Goal: Find specific page/section: Find specific page/section

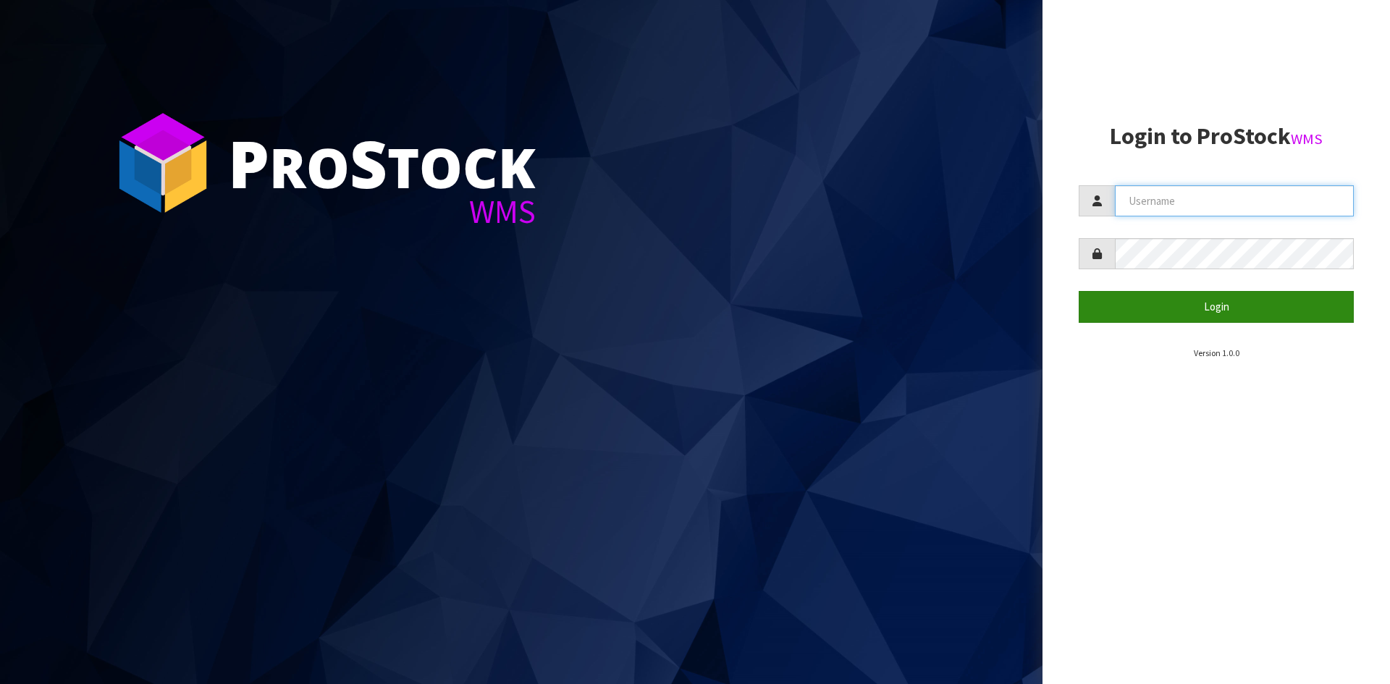
type input "[PERSON_NAME]"
click at [1204, 318] on button "Login" at bounding box center [1216, 306] width 275 height 31
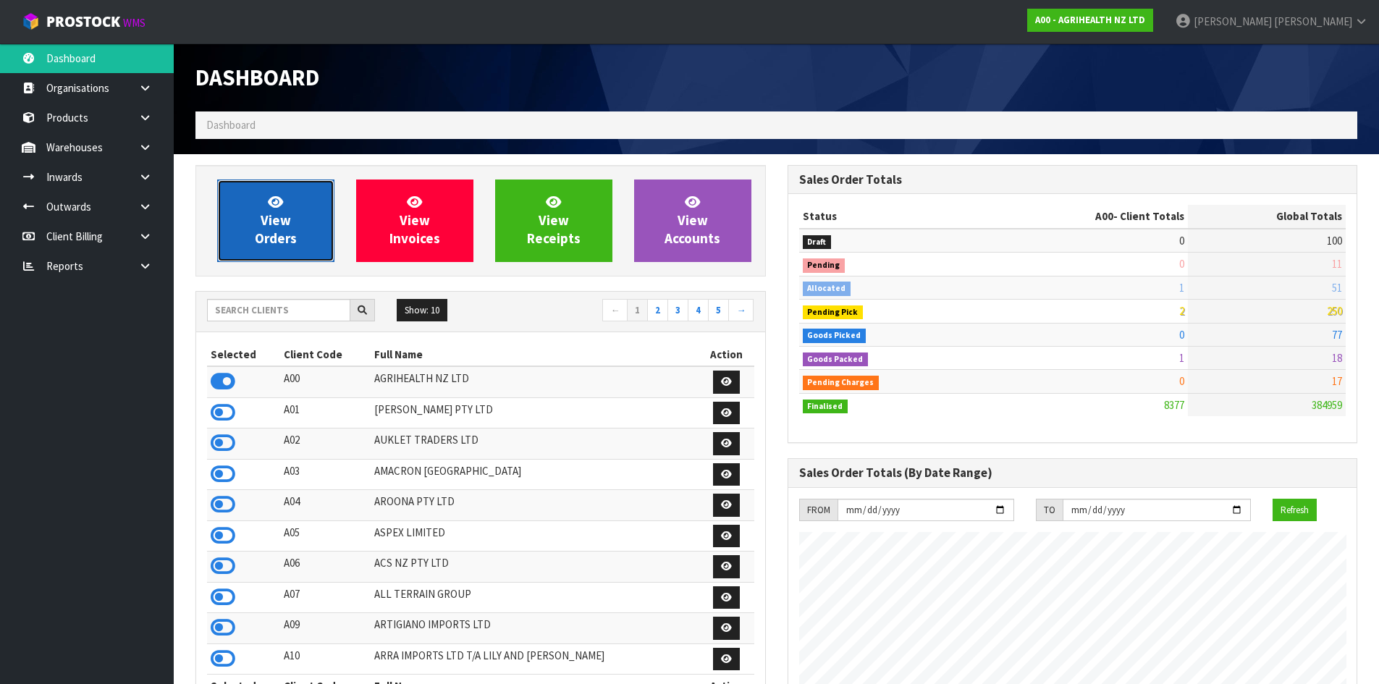
click at [277, 193] on link "View Orders" at bounding box center [275, 221] width 117 height 83
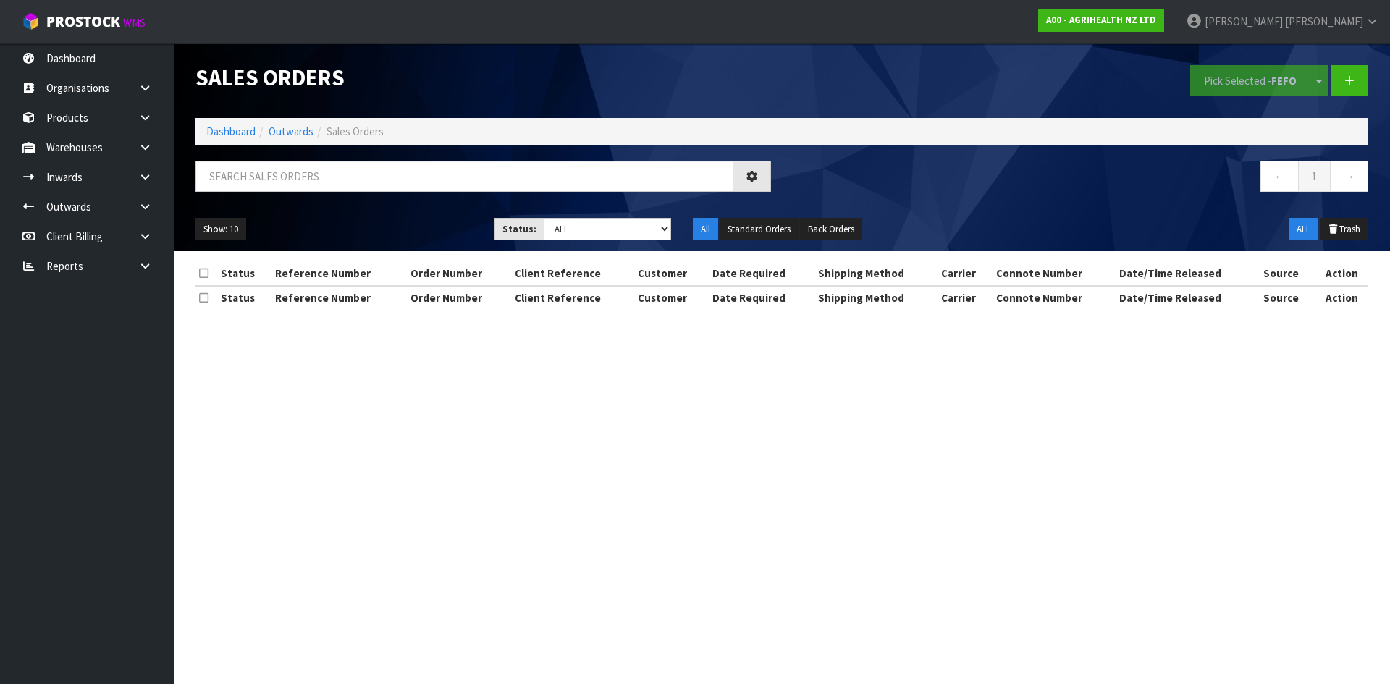
click at [292, 311] on div "Status Reference Number Order Number Client Reference Customer Date Required Sh…" at bounding box center [781, 293] width 1173 height 62
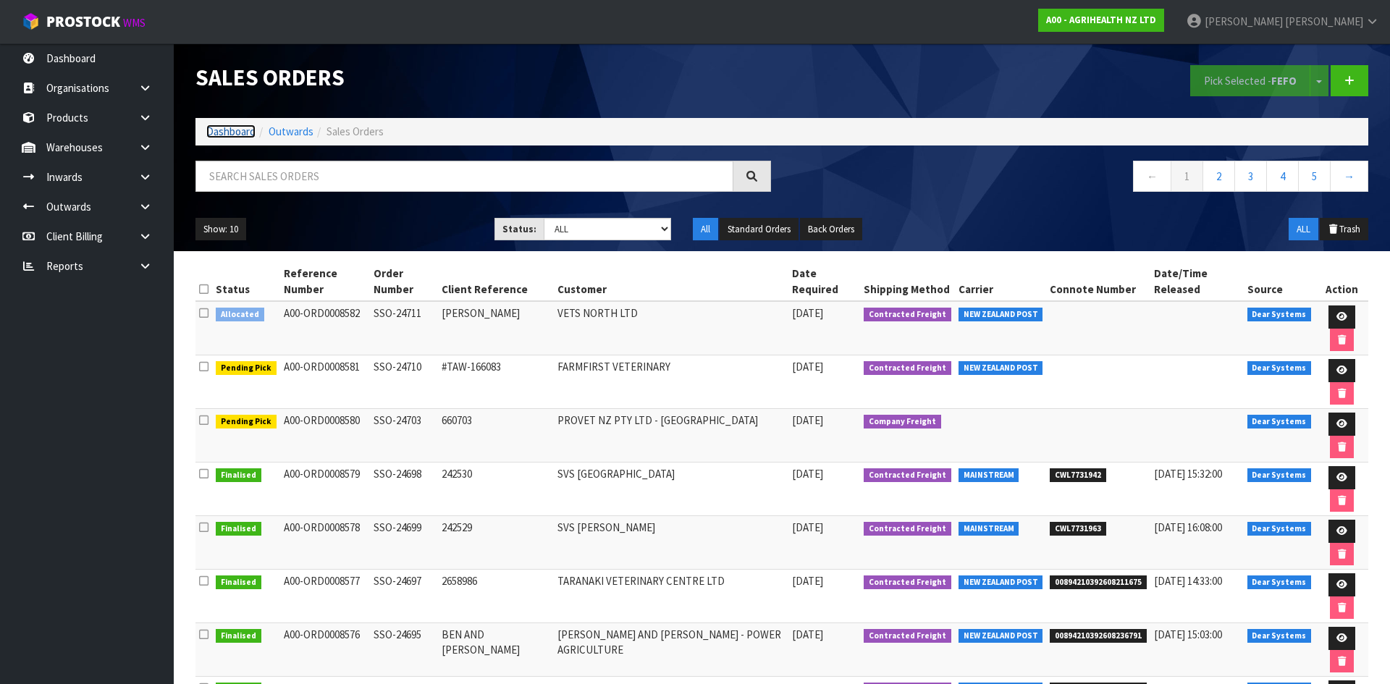
click at [240, 130] on link "Dashboard" at bounding box center [230, 131] width 49 height 14
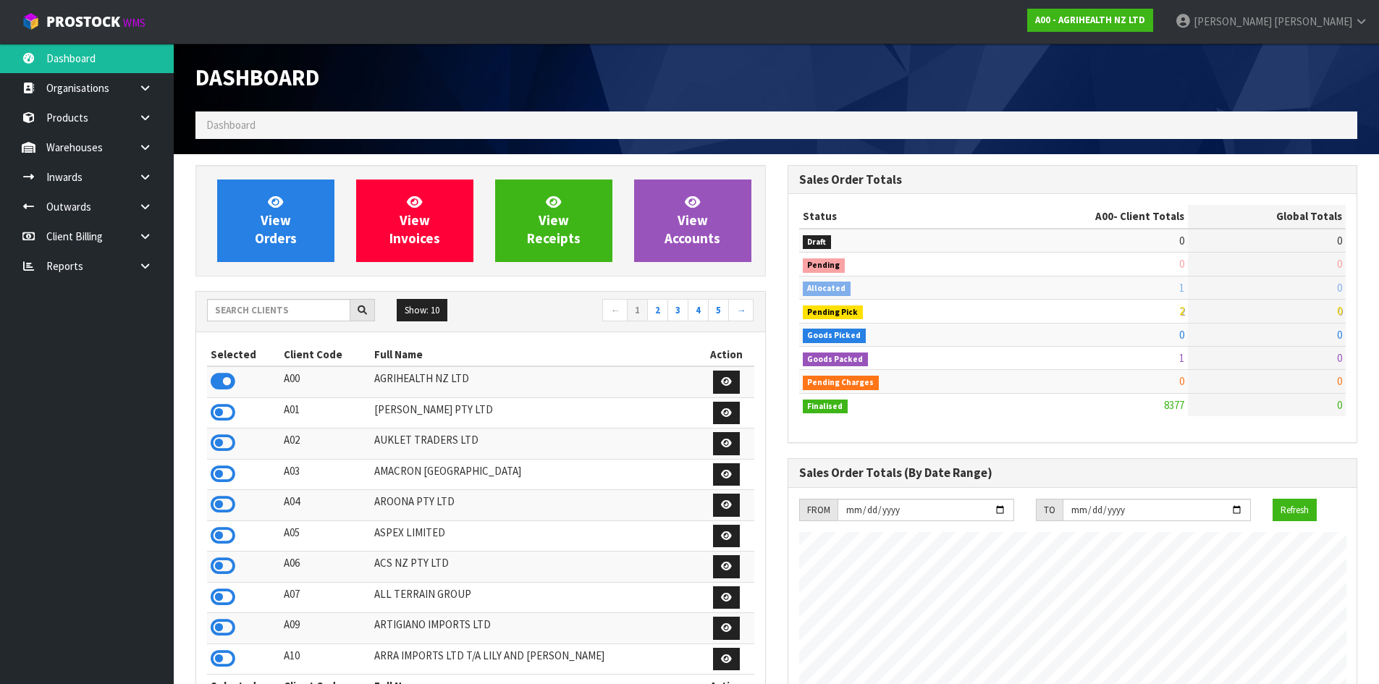
scroll to position [1097, 591]
click at [271, 311] on input "text" at bounding box center [278, 310] width 143 height 22
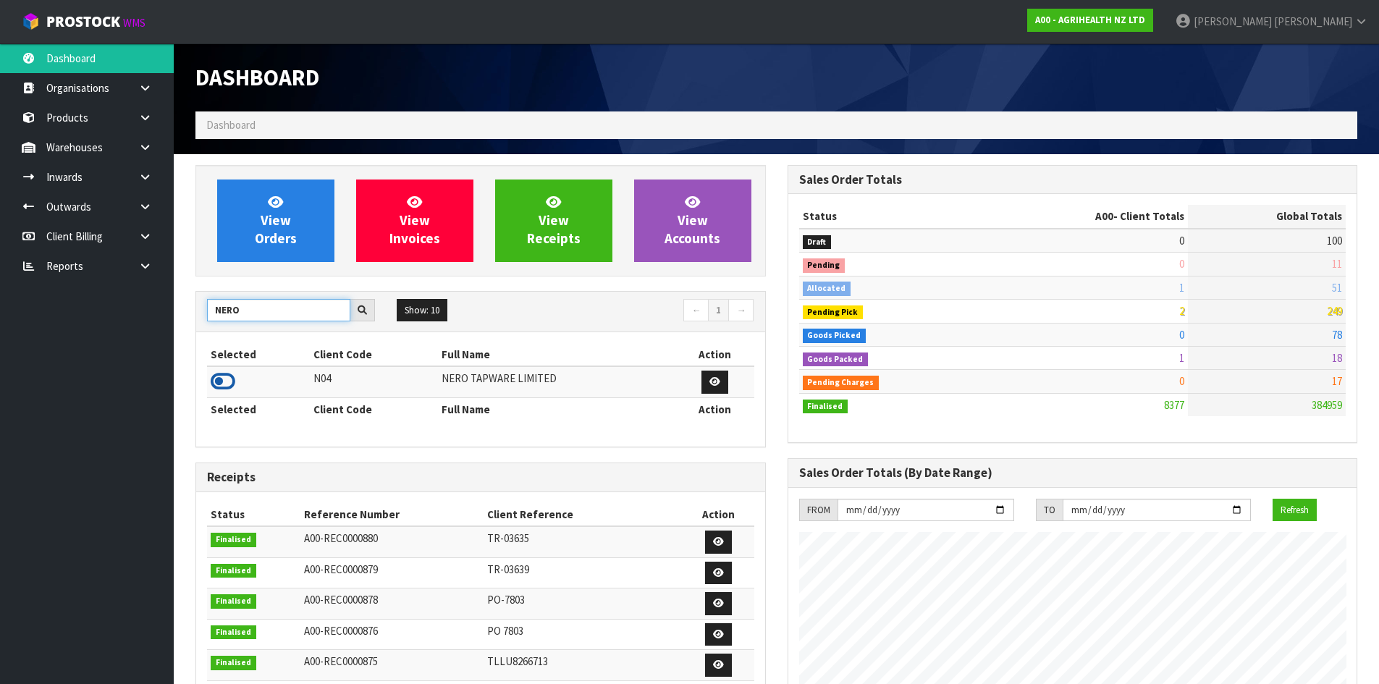
type input "NERO"
click at [227, 381] on icon at bounding box center [223, 382] width 25 height 22
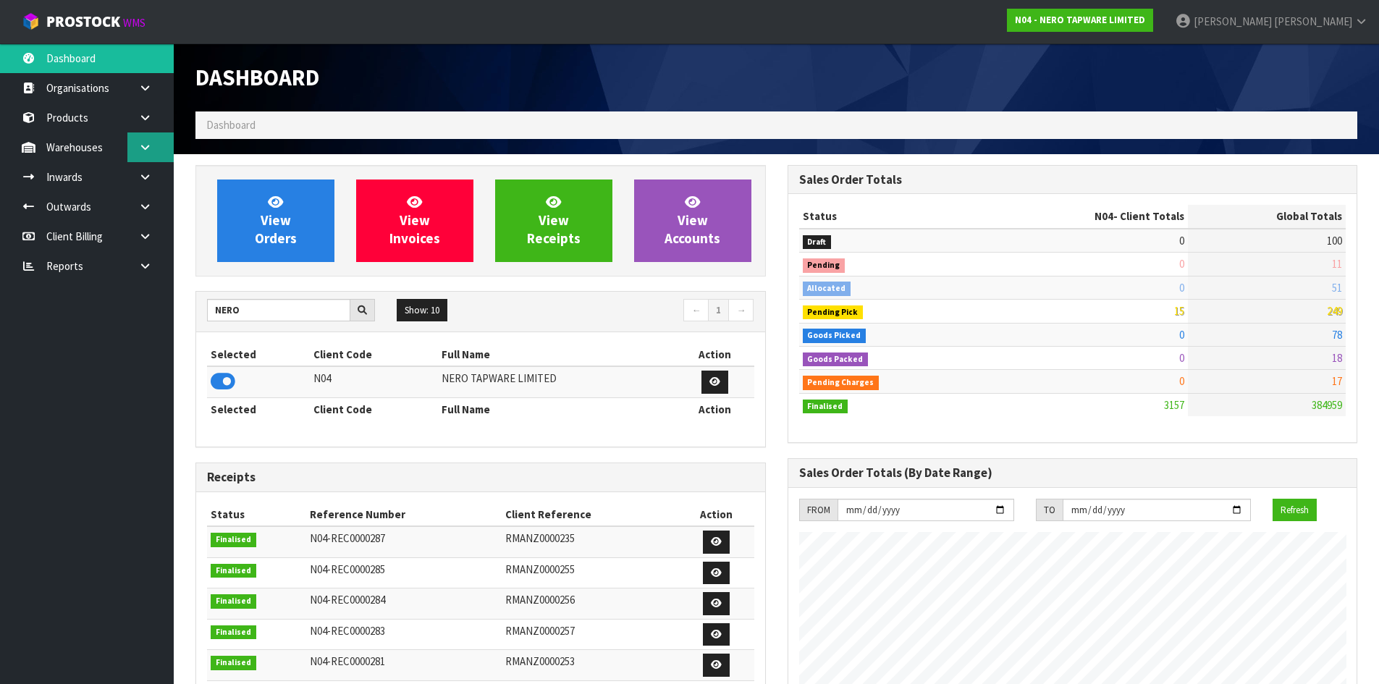
click at [135, 151] on link at bounding box center [150, 147] width 46 height 30
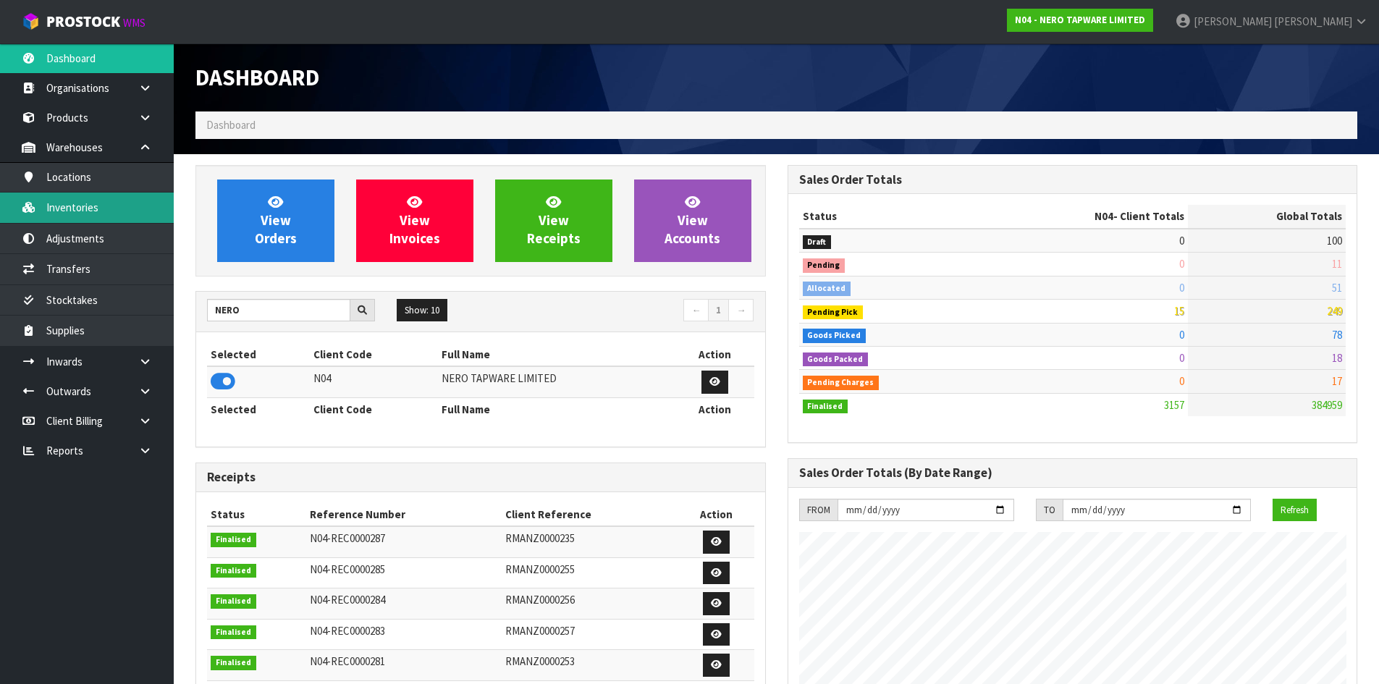
click at [91, 215] on link "Inventories" at bounding box center [87, 208] width 174 height 30
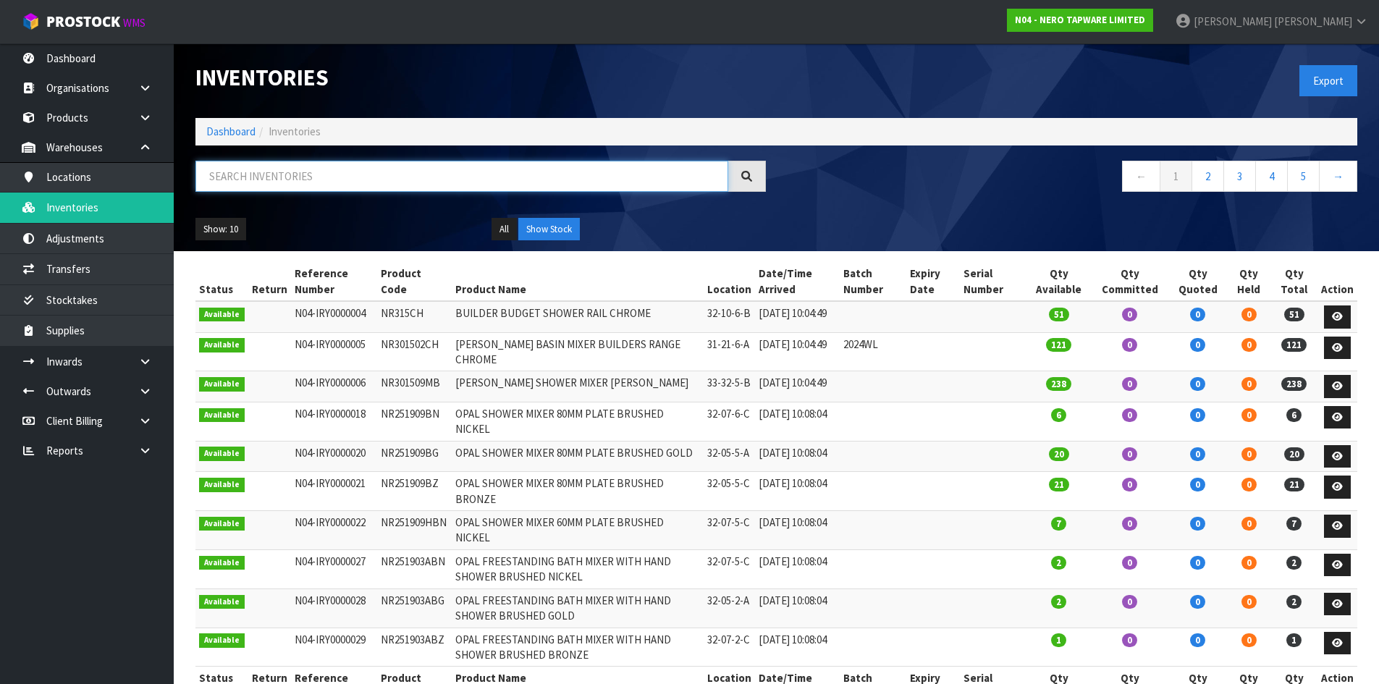
click at [360, 178] on input "text" at bounding box center [461, 176] width 533 height 31
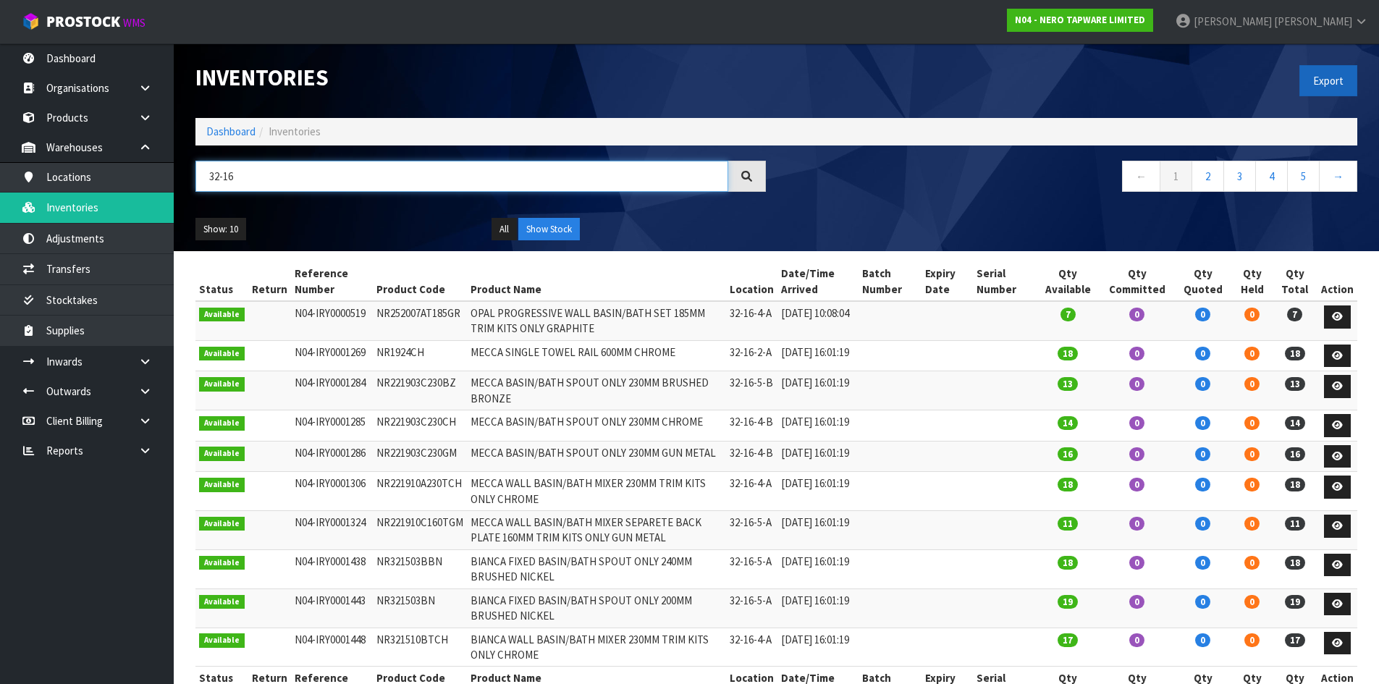
type input "32-16"
click at [1304, 88] on button "Export" at bounding box center [1328, 80] width 58 height 31
click at [1332, 80] on button "Export" at bounding box center [1328, 80] width 58 height 31
